Goal: Use online tool/utility: Utilize a website feature to perform a specific function

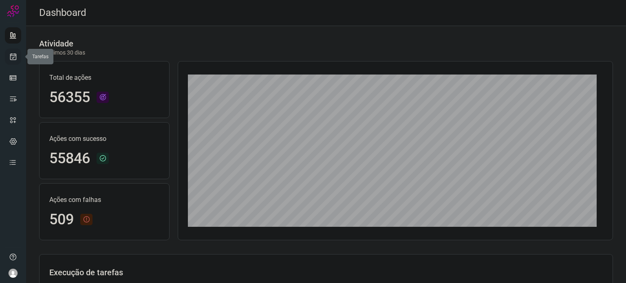
click at [16, 60] on icon at bounding box center [13, 57] width 9 height 8
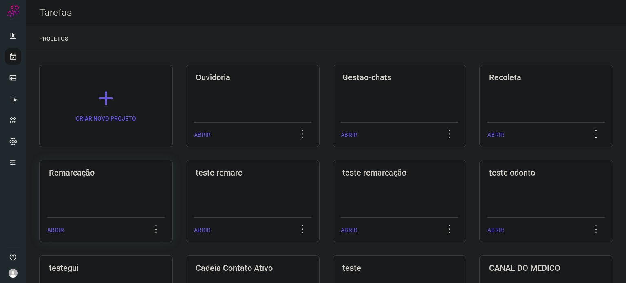
click at [137, 177] on h3 "Remarcação" at bounding box center [106, 173] width 114 height 10
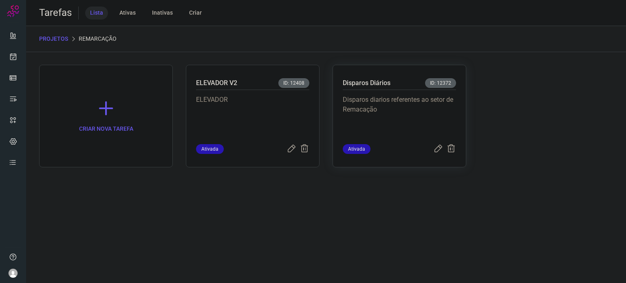
click at [364, 89] on div "Disparos Diários ID: 12372" at bounding box center [399, 84] width 113 height 12
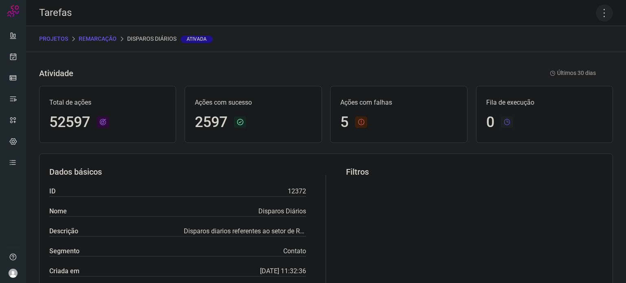
click at [597, 15] on icon at bounding box center [604, 12] width 17 height 17
click at [576, 50] on li "Executar" at bounding box center [569, 53] width 74 height 13
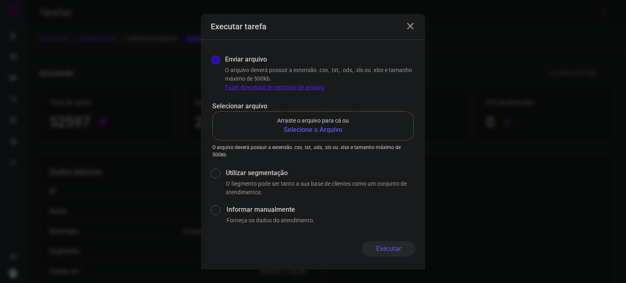
click at [316, 134] on b "Selecione o Arquivo" at bounding box center [313, 130] width 72 height 10
click at [0, 0] on input "Arraste o arquivo para cá ou Selecione o Arquivo" at bounding box center [0, 0] width 0 height 0
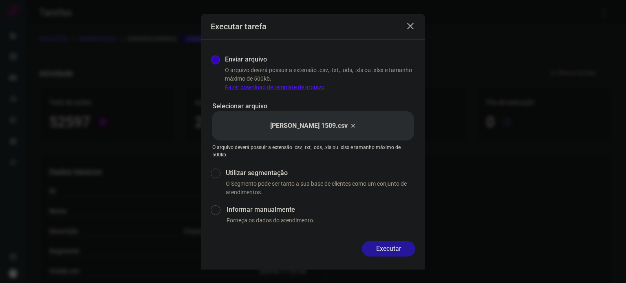
click at [373, 248] on button "Executar" at bounding box center [388, 248] width 53 height 15
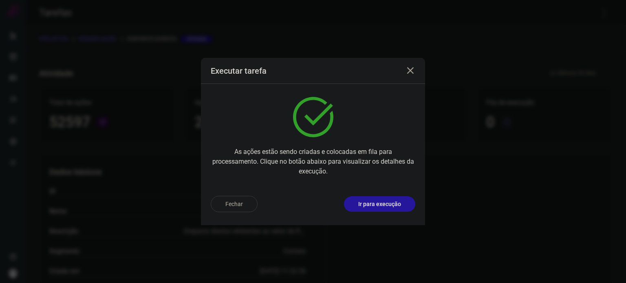
click at [389, 203] on p "Ir para execução" at bounding box center [379, 204] width 43 height 9
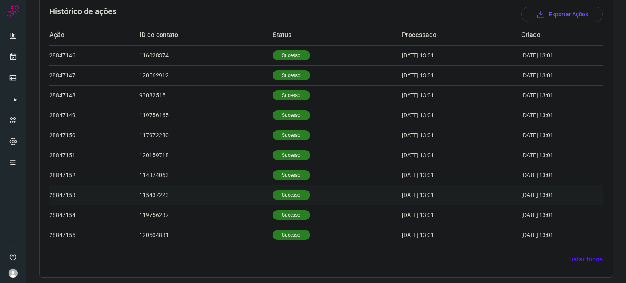
scroll to position [252, 0]
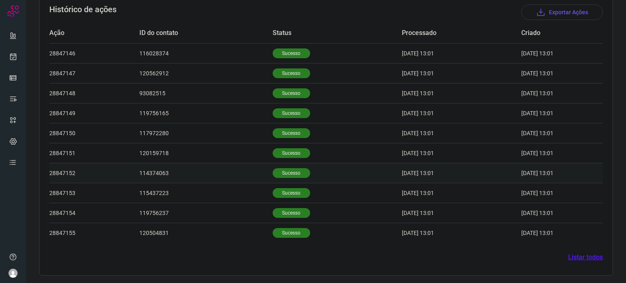
click at [287, 179] on td "Sucesso" at bounding box center [337, 173] width 129 height 20
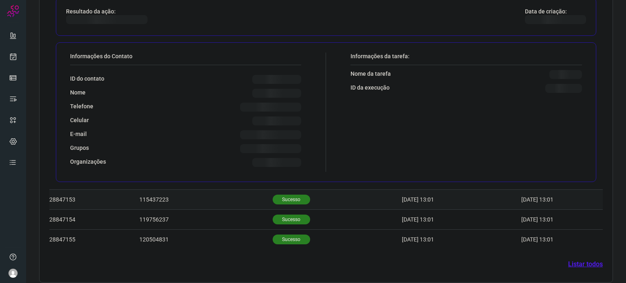
scroll to position [450, 0]
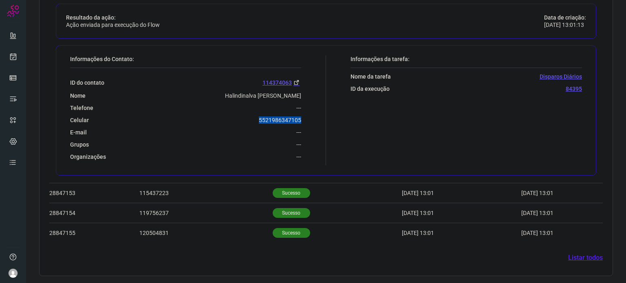
drag, startPoint x: 254, startPoint y: 121, endPoint x: 306, endPoint y: 121, distance: 51.8
click at [306, 121] on div "Informações do Contato: ID do contato 114374063 Nome Halindinalva Mardi Martins…" at bounding box center [196, 110] width 260 height 110
copy p "5521986347105"
